Goal: Task Accomplishment & Management: Manage account settings

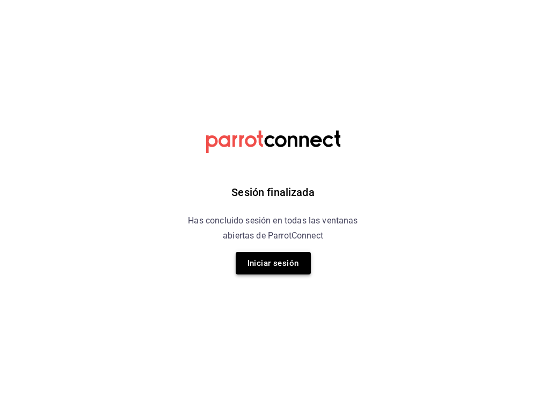
click at [288, 269] on button "Iniciar sesión" at bounding box center [273, 263] width 75 height 23
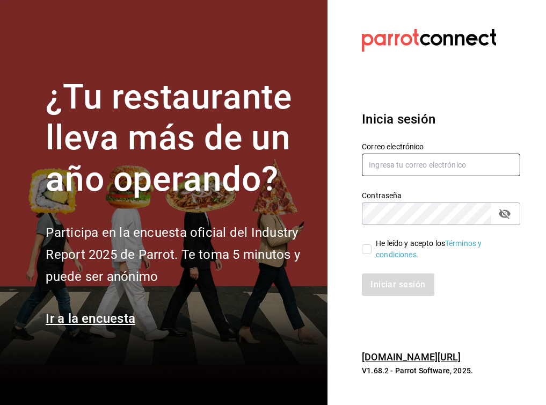
click at [382, 169] on input "text" at bounding box center [441, 165] width 158 height 23
type input "[EMAIL_ADDRESS][DOMAIN_NAME]"
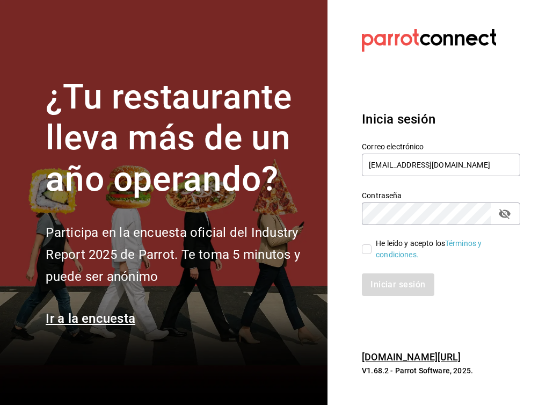
click at [368, 249] on input "He leído y acepto los Términos y condiciones." at bounding box center [367, 249] width 10 height 10
checkbox input "true"
click at [392, 290] on button "Iniciar sesión" at bounding box center [398, 284] width 73 height 23
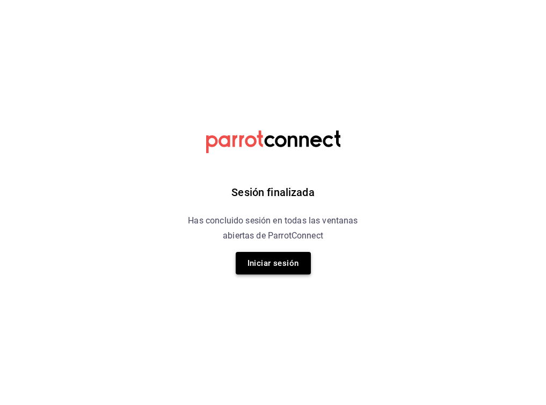
click at [266, 271] on button "Iniciar sesión" at bounding box center [273, 263] width 75 height 23
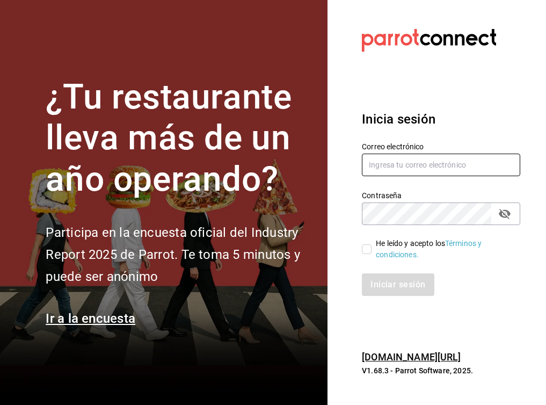
click at [372, 163] on input "text" at bounding box center [441, 165] width 158 height 23
type input "[EMAIL_ADDRESS][DOMAIN_NAME]"
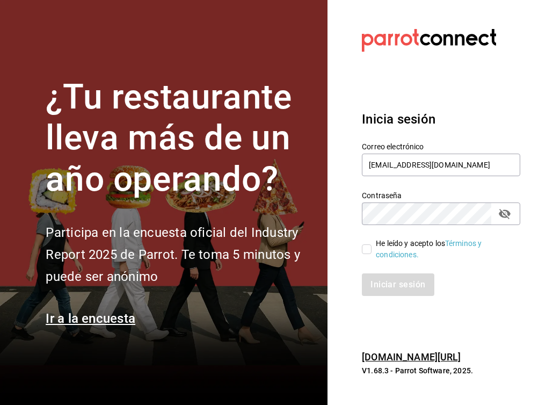
click at [367, 252] on input "He leído y acepto los Términos y condiciones." at bounding box center [367, 249] width 10 height 10
checkbox input "true"
click at [385, 282] on button "Iniciar sesión" at bounding box center [398, 284] width 73 height 23
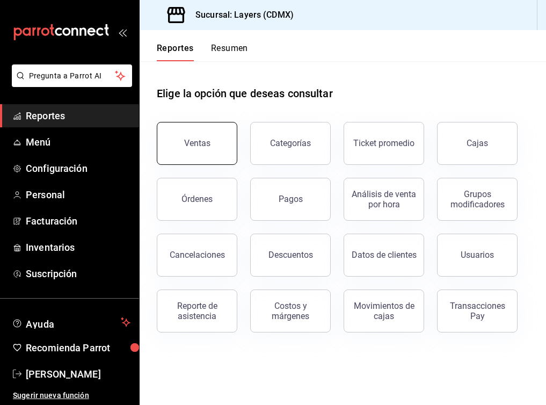
click at [191, 163] on div "Ventas" at bounding box center [190, 137] width 93 height 56
click at [192, 148] on div "Ventas" at bounding box center [197, 143] width 26 height 10
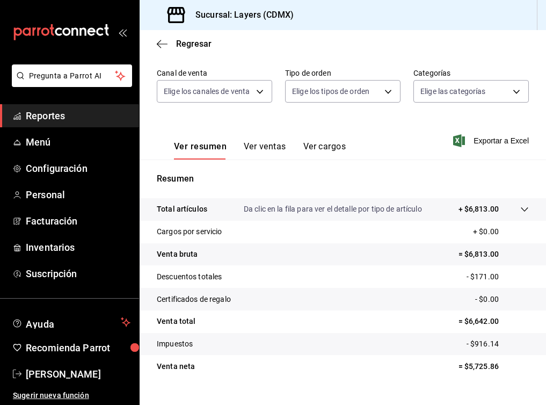
scroll to position [121, 0]
